Goal: Obtain resource: Obtain resource

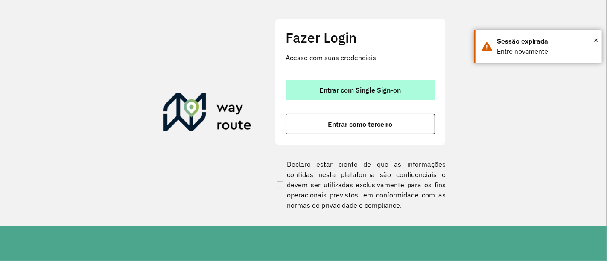
click at [357, 87] on span "Entrar com Single Sign-on" at bounding box center [360, 90] width 81 height 7
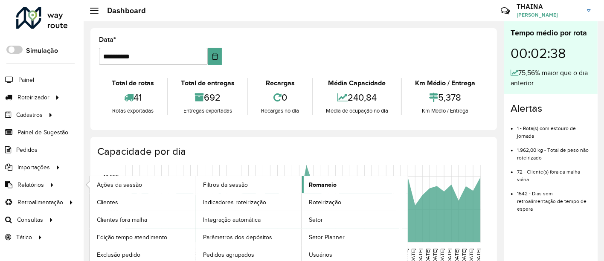
click at [318, 184] on span "Romaneio" at bounding box center [323, 184] width 28 height 9
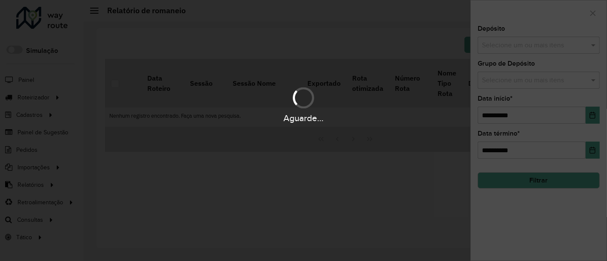
click at [532, 48] on div "Aguarde..." at bounding box center [303, 130] width 607 height 261
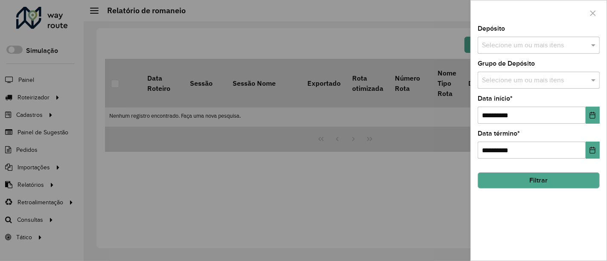
click at [531, 47] on input "text" at bounding box center [534, 46] width 109 height 10
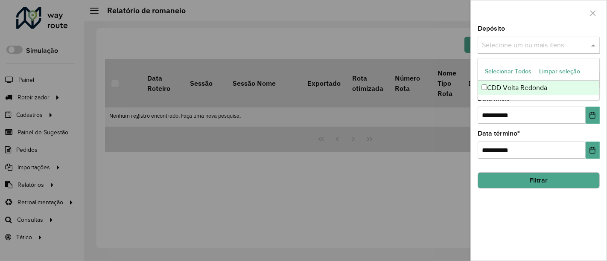
click at [482, 91] on div "CDD Volta Redonda" at bounding box center [539, 88] width 122 height 15
click at [508, 101] on label "Data início *" at bounding box center [494, 98] width 35 height 10
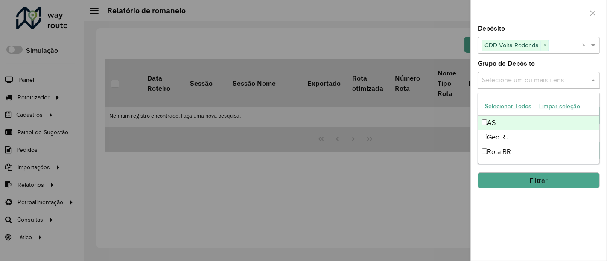
click at [514, 80] on input "text" at bounding box center [534, 81] width 109 height 10
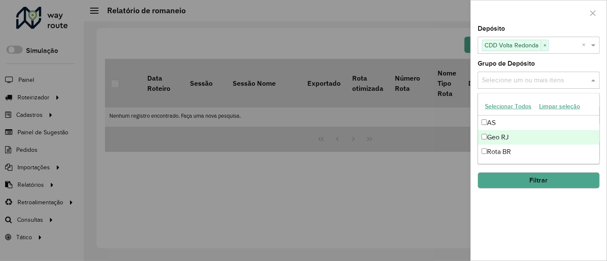
click at [487, 134] on div "Geo RJ" at bounding box center [539, 137] width 122 height 15
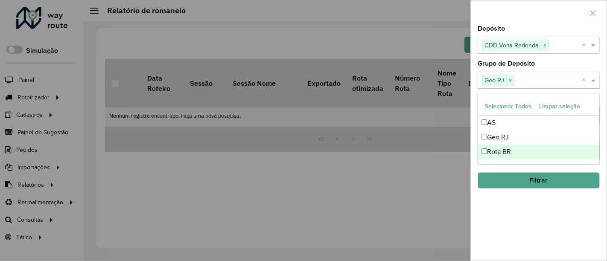
drag, startPoint x: 512, startPoint y: 251, endPoint x: 518, endPoint y: 138, distance: 113.2
click at [512, 250] on div "**********" at bounding box center [539, 143] width 136 height 235
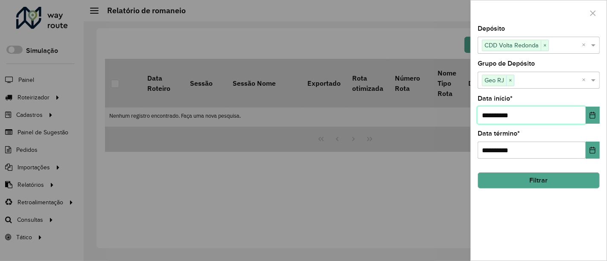
click at [541, 116] on input "**********" at bounding box center [531, 115] width 108 height 17
click at [590, 120] on button "Choose Date" at bounding box center [592, 115] width 14 height 17
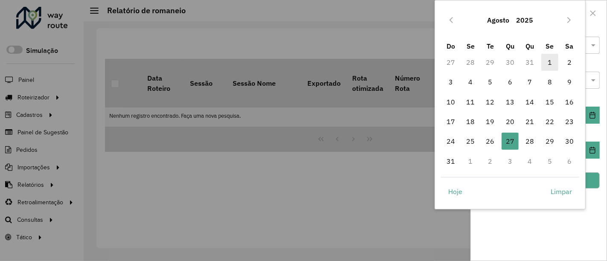
click at [545, 64] on span "1" at bounding box center [549, 62] width 17 height 17
type input "**********"
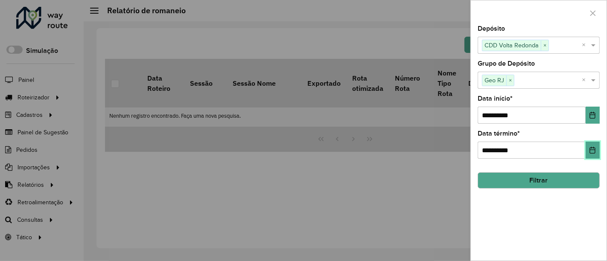
click at [595, 149] on icon "Choose Date" at bounding box center [593, 150] width 6 height 7
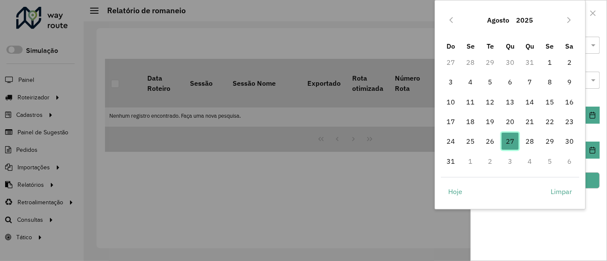
click at [504, 142] on span "27" at bounding box center [509, 141] width 17 height 17
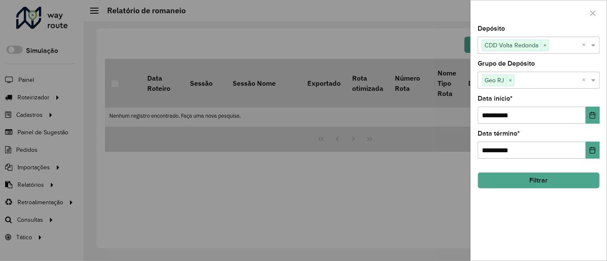
click at [575, 183] on button "Filtrar" at bounding box center [538, 180] width 122 height 16
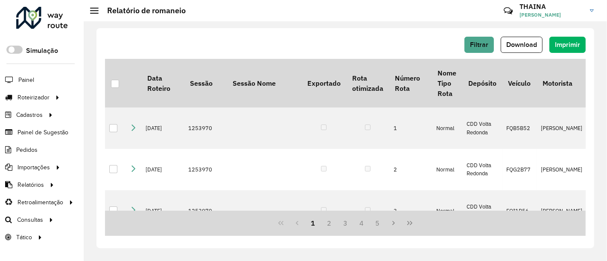
click at [520, 39] on button "Download" at bounding box center [521, 45] width 42 height 16
